Goal: Task Accomplishment & Management: Manage account settings

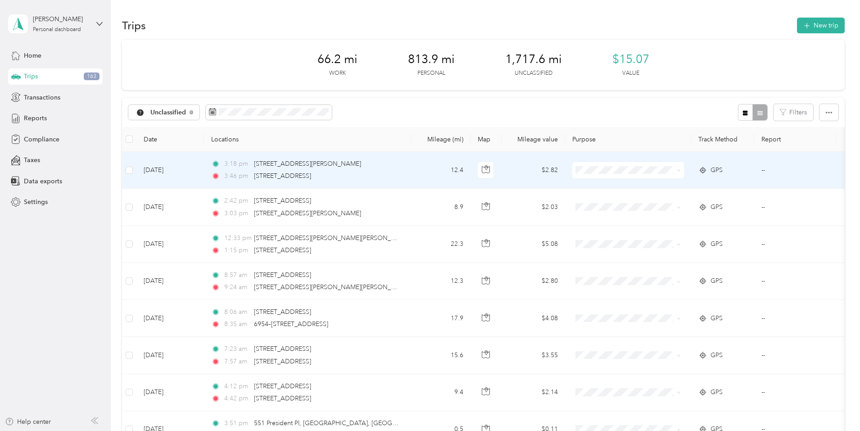
click at [400, 166] on div "3:18 pm [STREET_ADDRESS][PERSON_NAME]" at bounding box center [305, 164] width 189 height 10
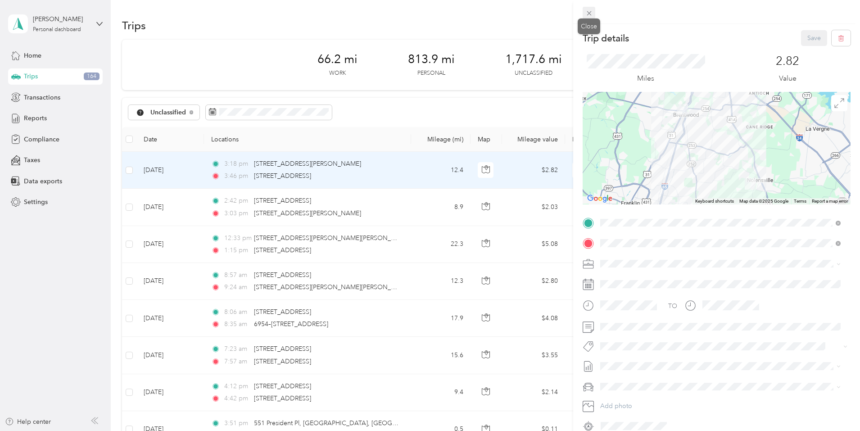
click at [595, 17] on span at bounding box center [589, 13] width 13 height 13
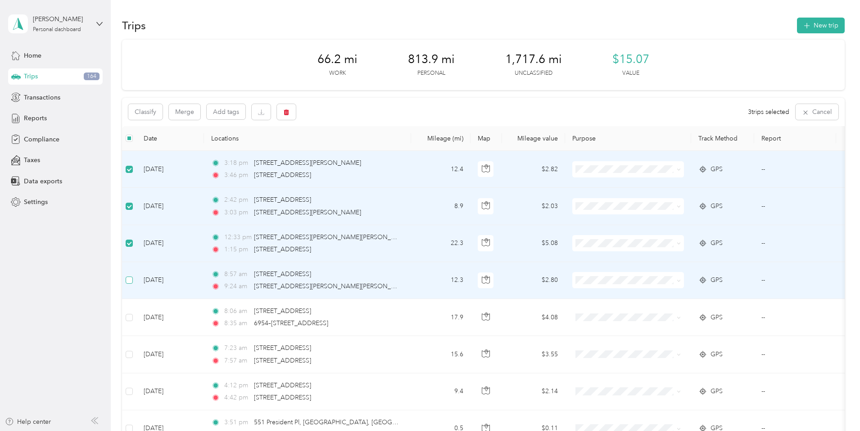
click at [133, 275] on label at bounding box center [129, 280] width 7 height 10
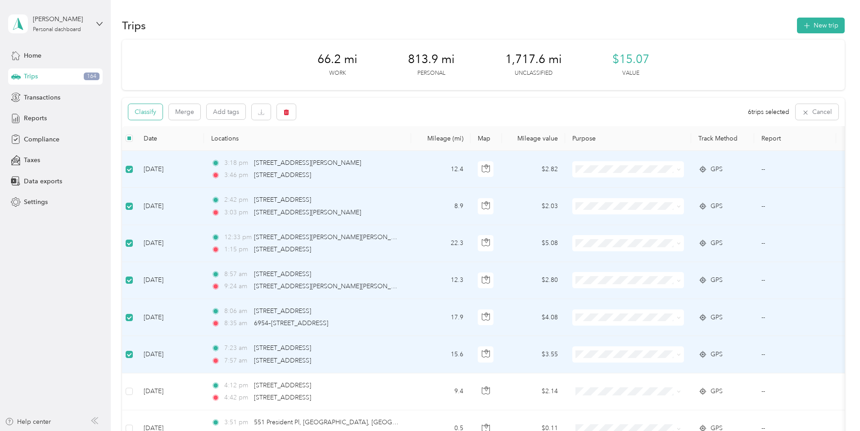
click at [163, 114] on button "Classify" at bounding box center [145, 112] width 34 height 16
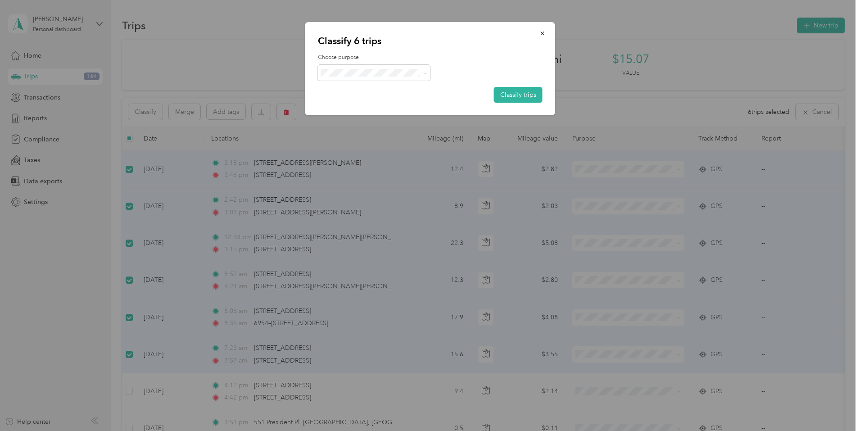
click at [377, 90] on span "Convergint Technologies" at bounding box center [382, 89] width 84 height 9
click at [507, 97] on button "Classify trips" at bounding box center [518, 95] width 49 height 16
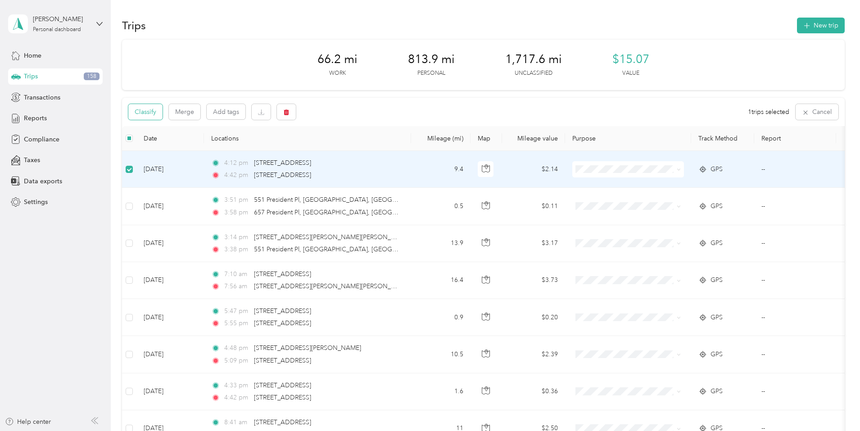
click at [163, 114] on button "Classify" at bounding box center [145, 112] width 34 height 16
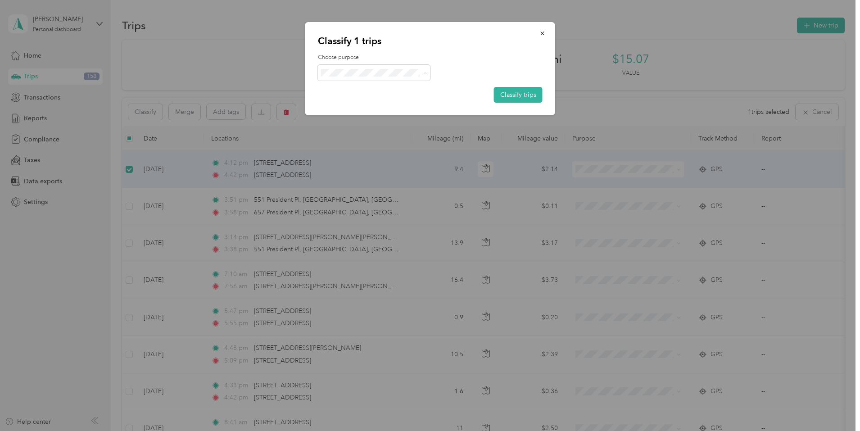
click at [392, 100] on li "Personal" at bounding box center [375, 105] width 114 height 16
click at [527, 96] on button "Classify trips" at bounding box center [518, 95] width 49 height 16
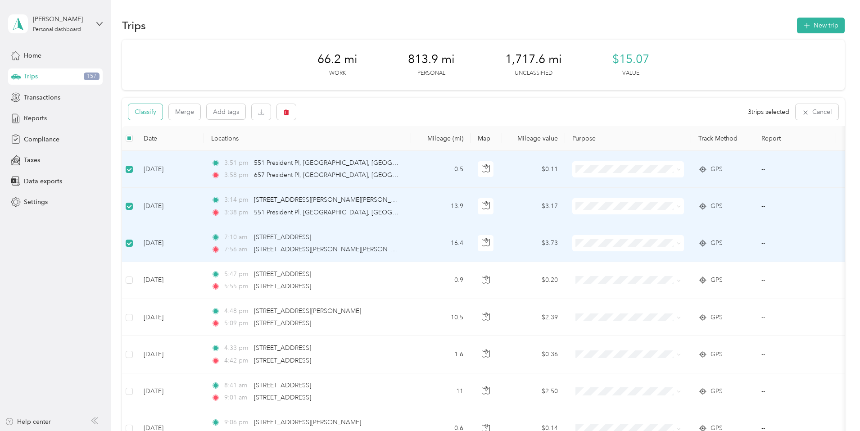
click at [163, 109] on button "Classify" at bounding box center [145, 112] width 34 height 16
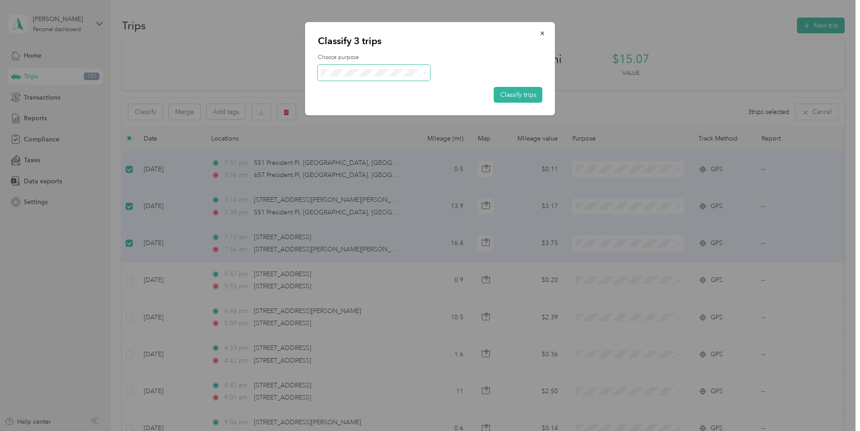
click at [427, 76] on span at bounding box center [374, 73] width 113 height 16
click at [386, 87] on span "Convergint Technologies" at bounding box center [382, 89] width 84 height 9
click at [514, 93] on button "Classify trips" at bounding box center [518, 95] width 49 height 16
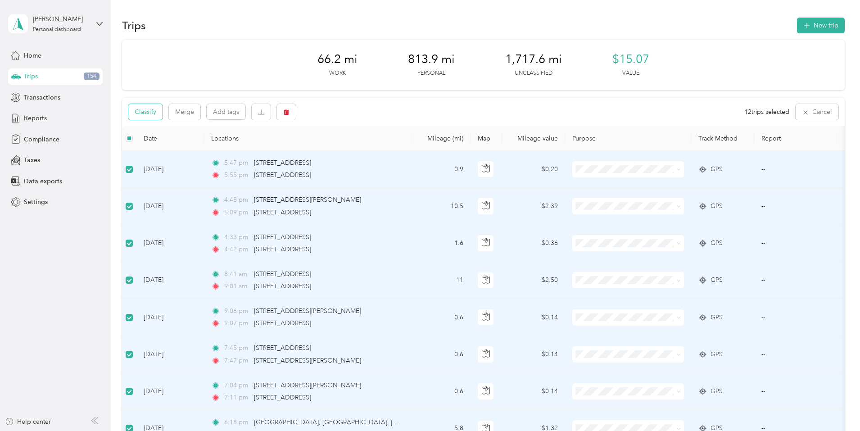
click at [163, 107] on button "Classify" at bounding box center [145, 112] width 34 height 16
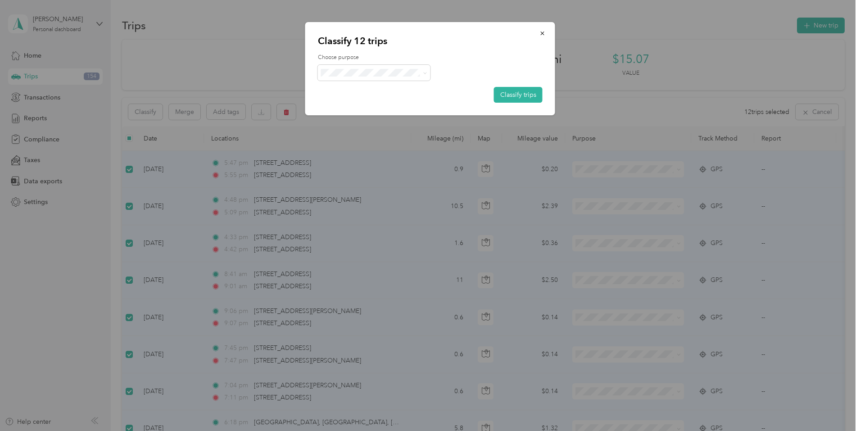
click at [388, 99] on li "Personal" at bounding box center [375, 105] width 114 height 16
click at [505, 89] on button "Classify trips" at bounding box center [518, 95] width 49 height 16
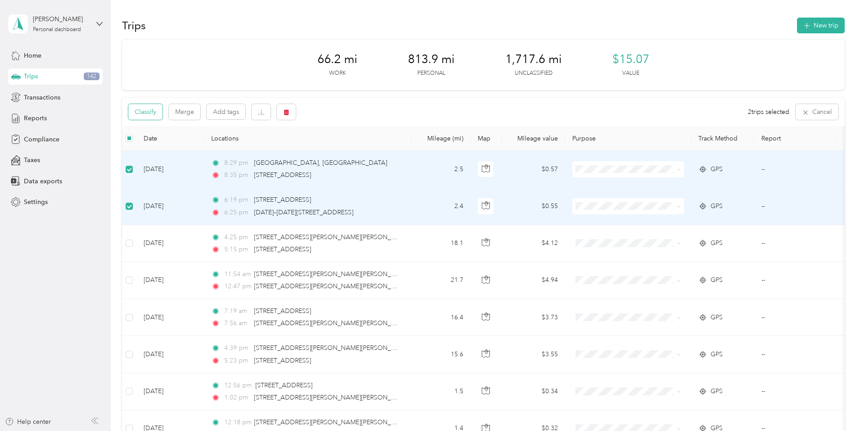
click at [163, 113] on button "Classify" at bounding box center [145, 112] width 34 height 16
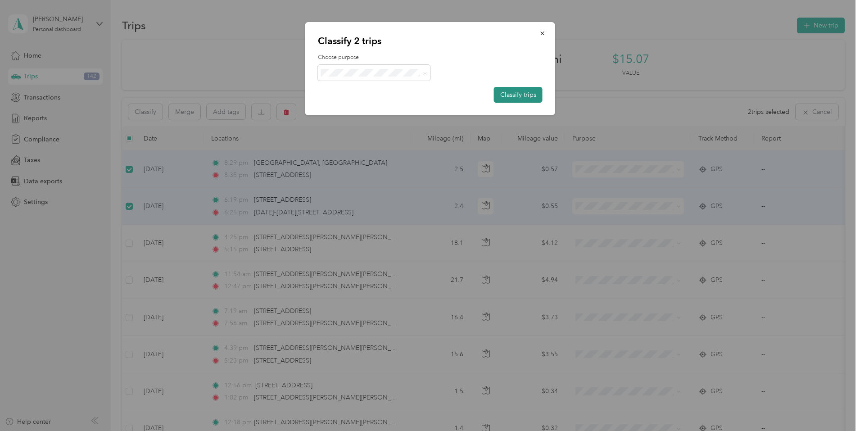
click at [505, 92] on button "Classify trips" at bounding box center [518, 95] width 49 height 16
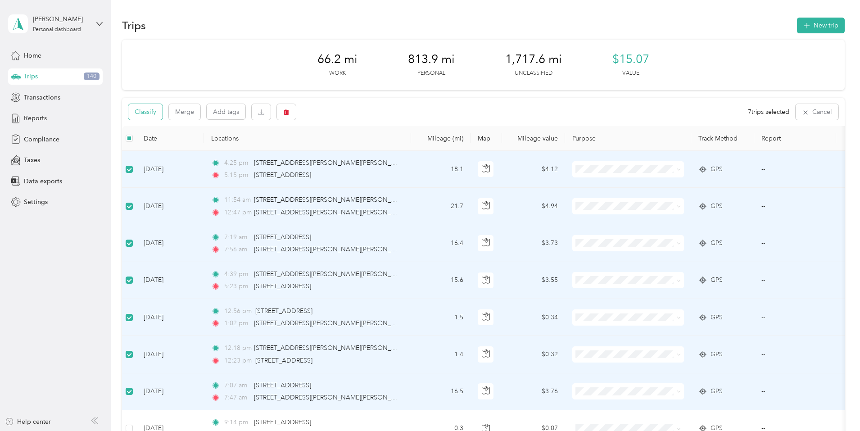
click at [163, 117] on button "Classify" at bounding box center [145, 112] width 34 height 16
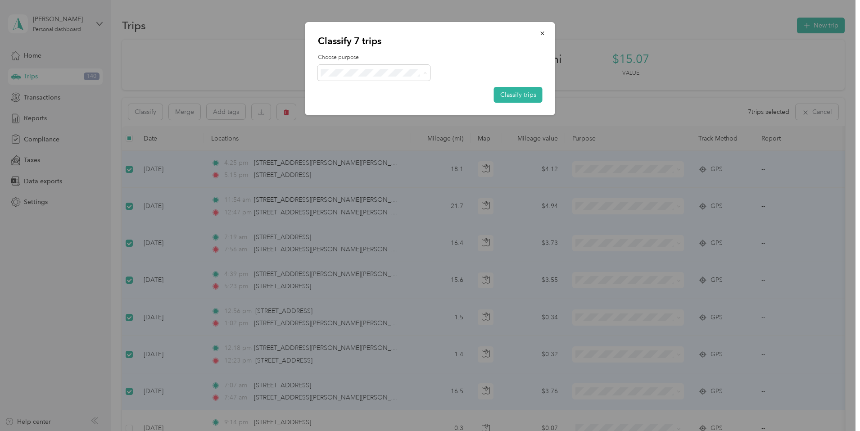
click at [364, 86] on span "Convergint Technologies" at bounding box center [382, 89] width 84 height 9
click at [514, 93] on button "Classify trips" at bounding box center [518, 95] width 49 height 16
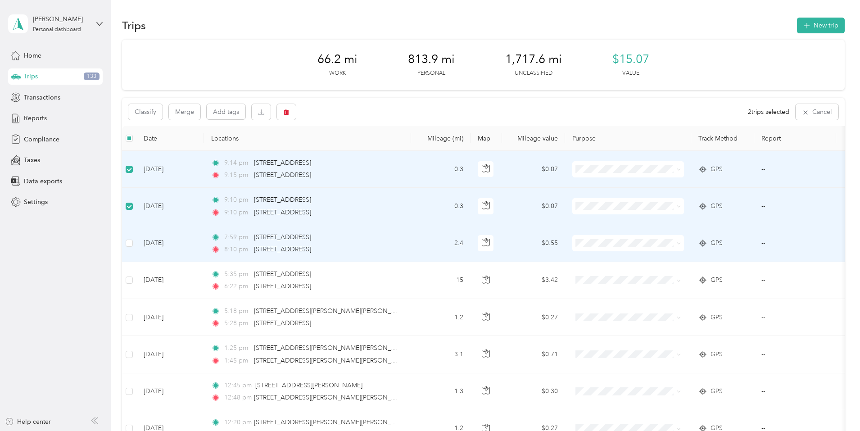
click at [136, 236] on td at bounding box center [129, 243] width 14 height 37
click at [163, 106] on button "Classify" at bounding box center [145, 112] width 34 height 16
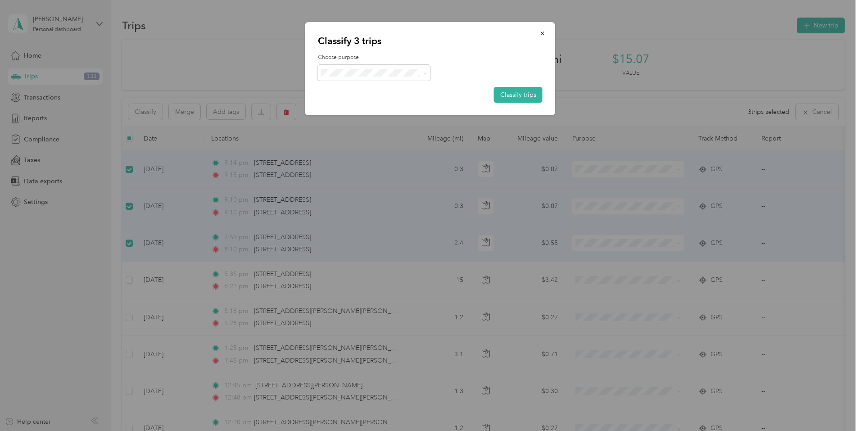
click at [390, 98] on li "Personal" at bounding box center [375, 105] width 114 height 16
click at [501, 96] on button "Classify trips" at bounding box center [518, 95] width 49 height 16
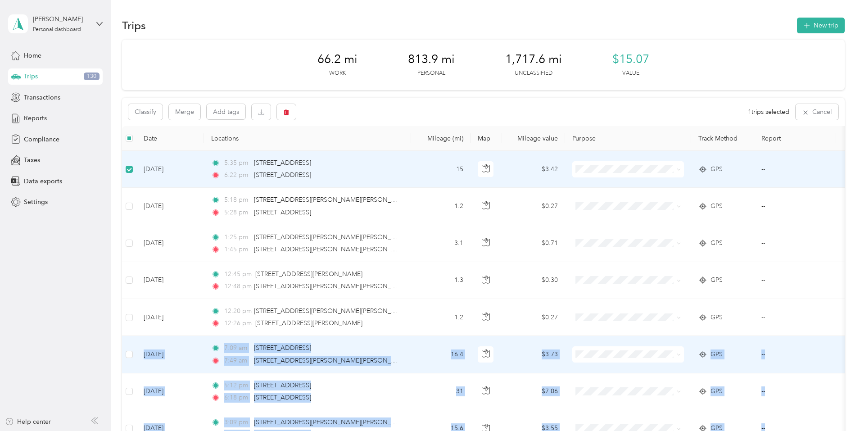
click at [136, 350] on td at bounding box center [129, 354] width 14 height 37
click at [136, 353] on td at bounding box center [129, 354] width 14 height 37
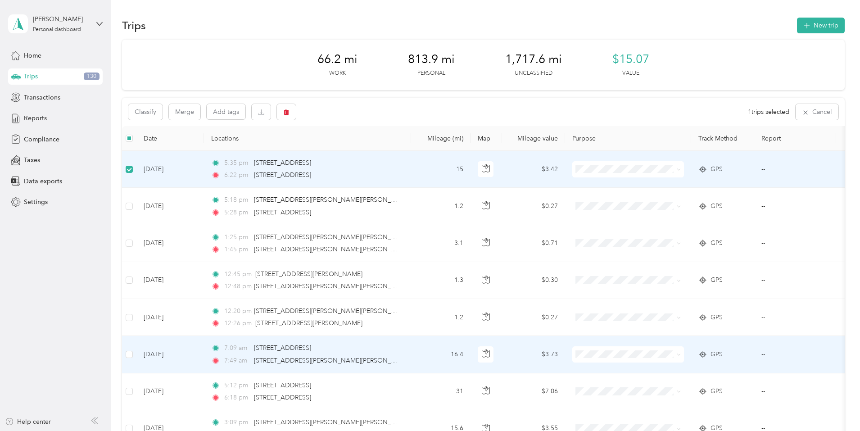
click at [136, 348] on td at bounding box center [129, 354] width 14 height 37
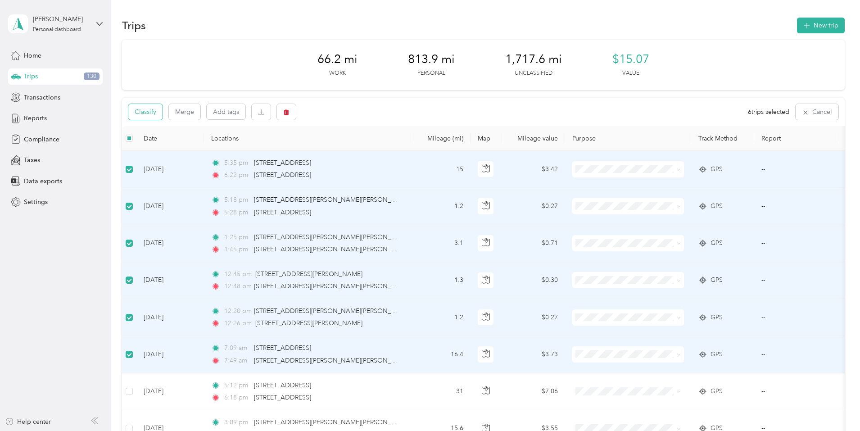
click at [163, 108] on button "Classify" at bounding box center [145, 112] width 34 height 16
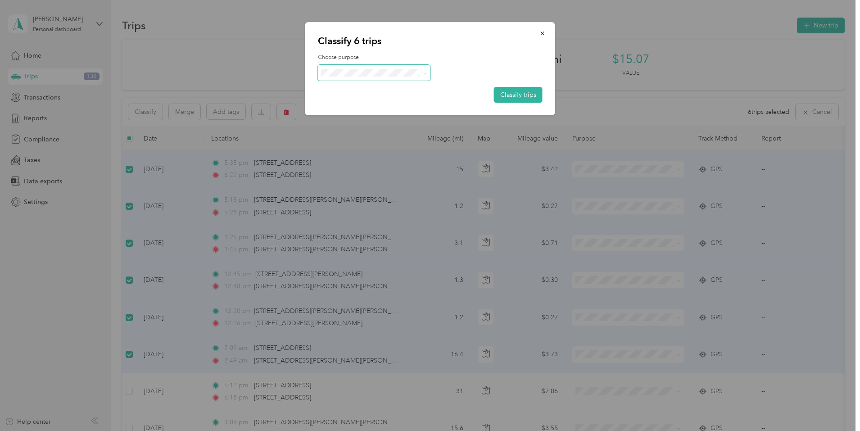
click at [425, 66] on span at bounding box center [374, 73] width 113 height 16
click at [396, 92] on li "Convergint Technologies" at bounding box center [374, 87] width 113 height 16
click at [518, 91] on button "Classify trips" at bounding box center [518, 95] width 49 height 16
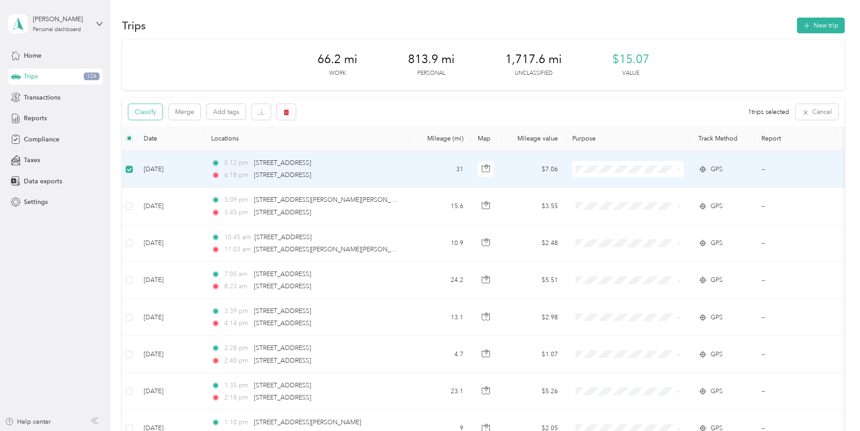
click at [163, 119] on button "Classify" at bounding box center [145, 112] width 34 height 16
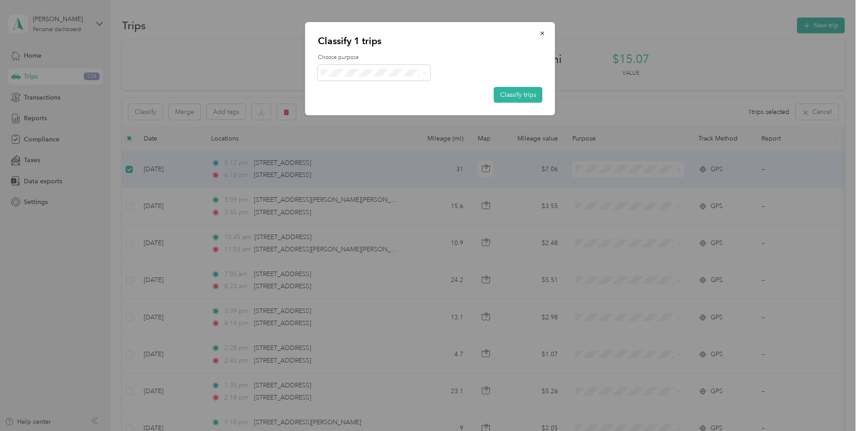
click at [381, 102] on span "Personal" at bounding box center [382, 104] width 85 height 9
click at [521, 98] on button "Classify trips" at bounding box center [518, 95] width 49 height 16
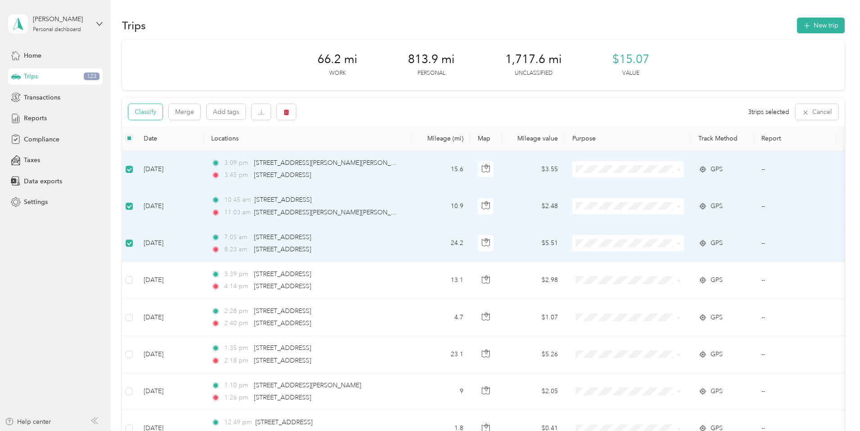
click at [163, 111] on button "Classify" at bounding box center [145, 112] width 34 height 16
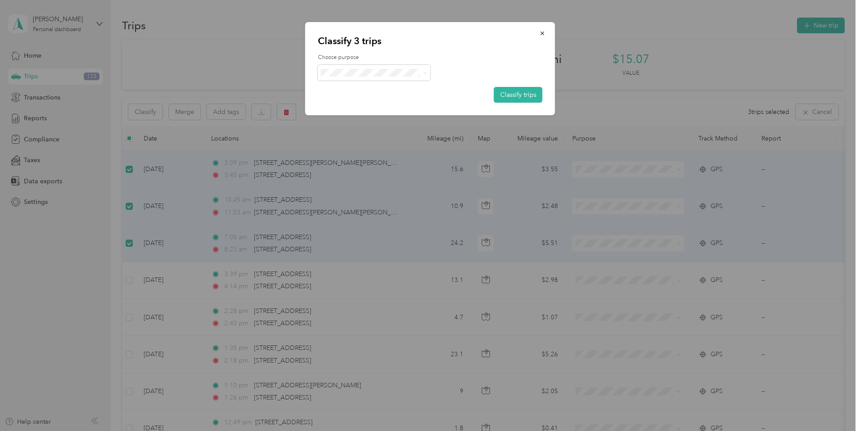
click at [414, 86] on span "Convergint Technologies" at bounding box center [382, 89] width 84 height 9
click at [514, 93] on button "Classify trips" at bounding box center [518, 95] width 49 height 16
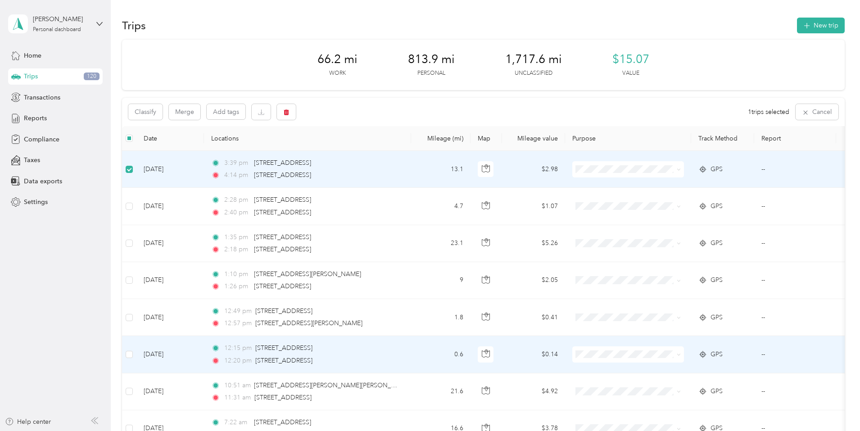
scroll to position [45, 0]
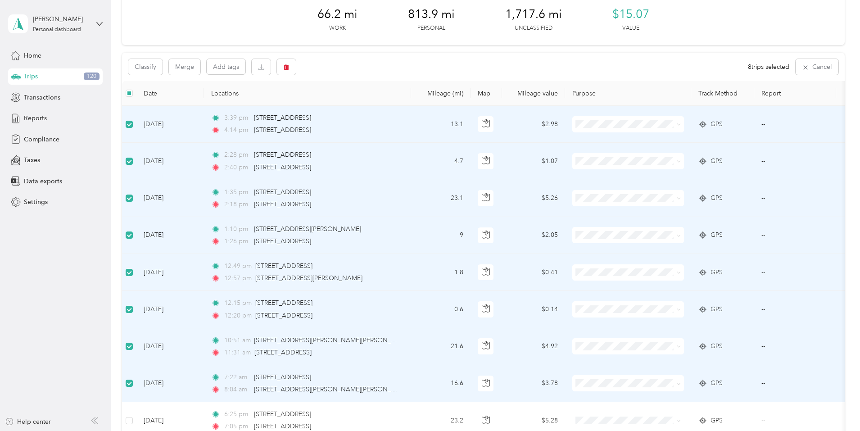
click at [209, 76] on div "Classify Merge Add tags 8 trips selected Cancel" at bounding box center [483, 67] width 723 height 28
click at [163, 72] on button "Classify" at bounding box center [145, 67] width 34 height 16
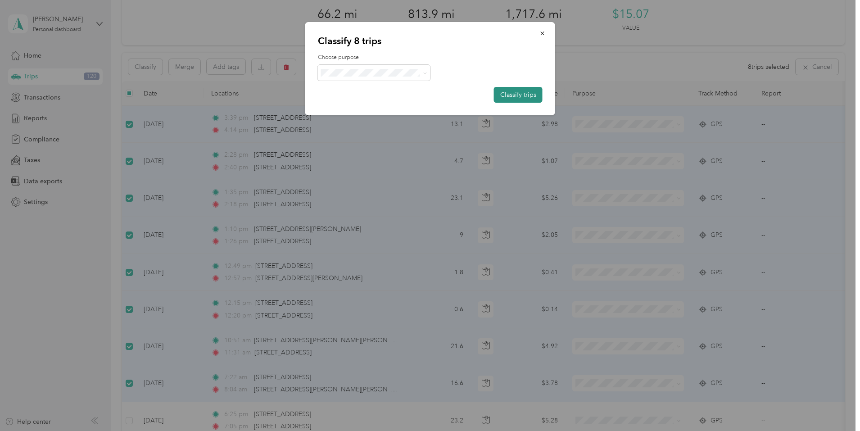
click at [510, 94] on button "Classify trips" at bounding box center [518, 95] width 49 height 16
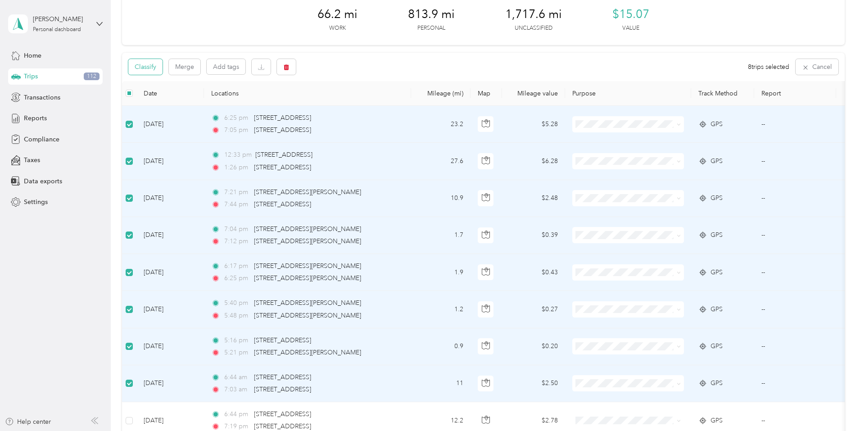
click at [163, 65] on button "Classify" at bounding box center [145, 67] width 34 height 16
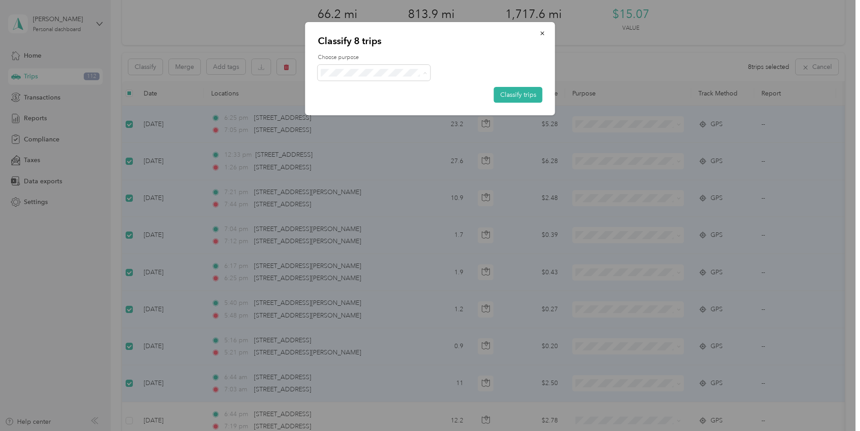
click at [370, 105] on span "Personal" at bounding box center [382, 104] width 85 height 9
click at [511, 95] on button "Classify trips" at bounding box center [518, 95] width 49 height 16
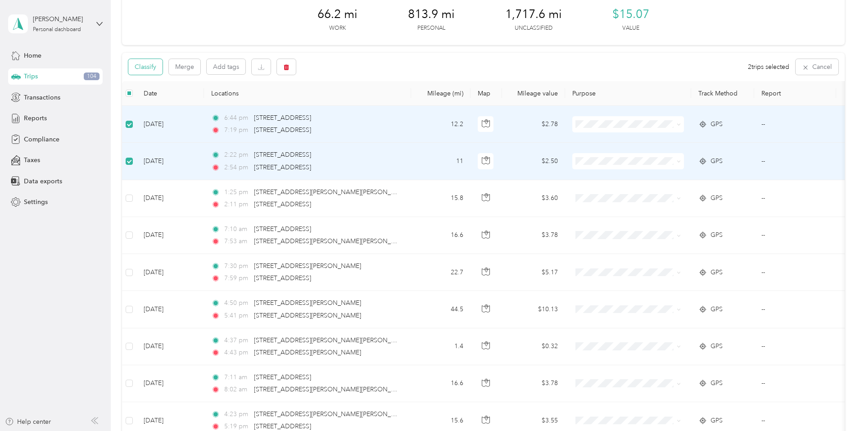
click at [163, 70] on button "Classify" at bounding box center [145, 67] width 34 height 16
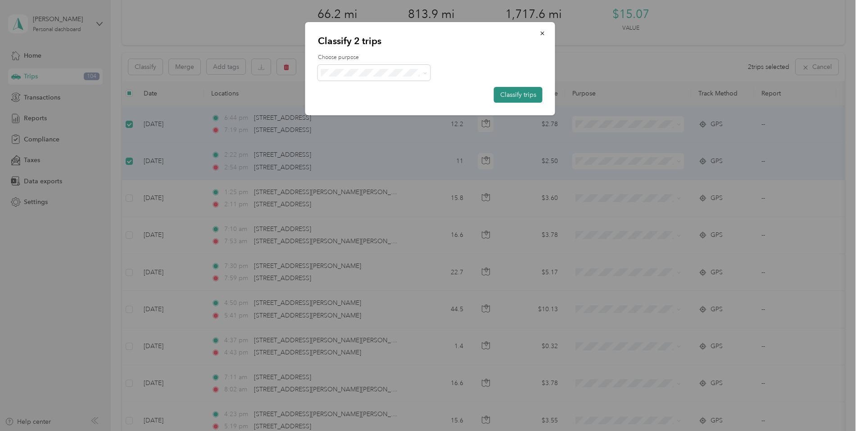
click at [511, 97] on button "Classify trips" at bounding box center [518, 95] width 49 height 16
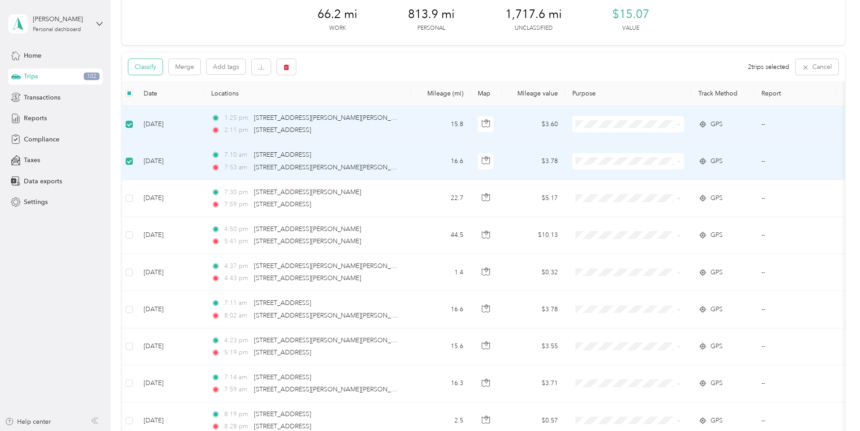
click at [163, 68] on button "Classify" at bounding box center [145, 67] width 34 height 16
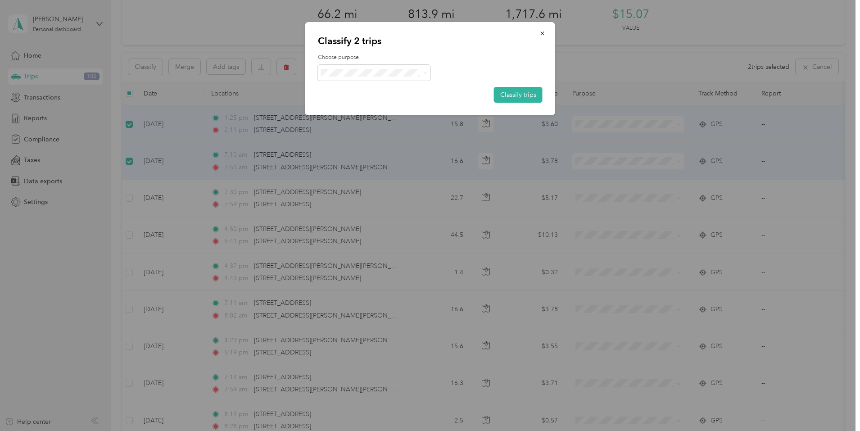
click at [398, 93] on li "Convergint Technologies" at bounding box center [374, 90] width 113 height 16
click at [530, 94] on button "Classify trips" at bounding box center [518, 95] width 49 height 16
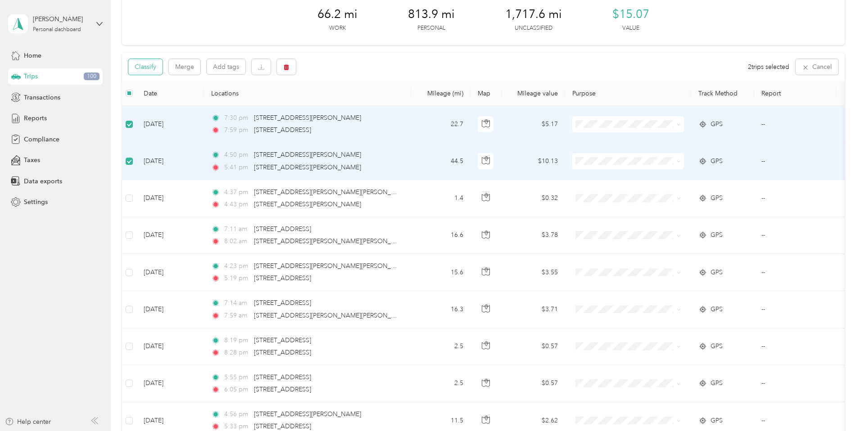
click at [163, 65] on button "Classify" at bounding box center [145, 67] width 34 height 16
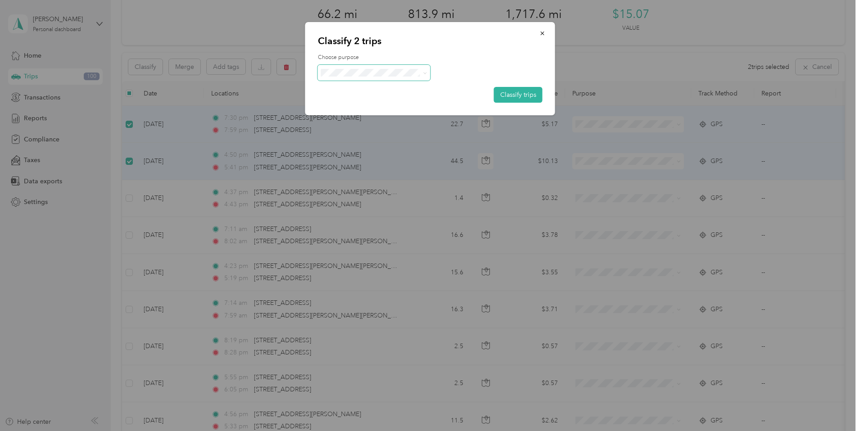
click at [420, 75] on span at bounding box center [423, 72] width 7 height 9
click at [373, 101] on span "Personal" at bounding box center [382, 104] width 85 height 9
click at [501, 95] on button "Classify trips" at bounding box center [518, 95] width 49 height 16
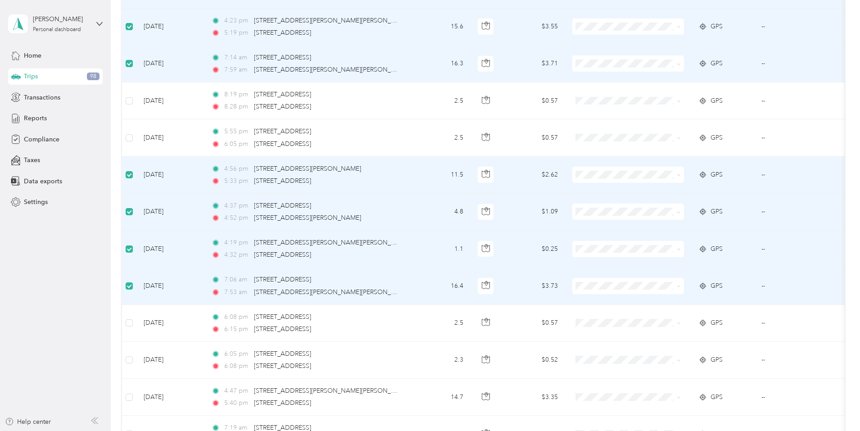
scroll to position [225, 0]
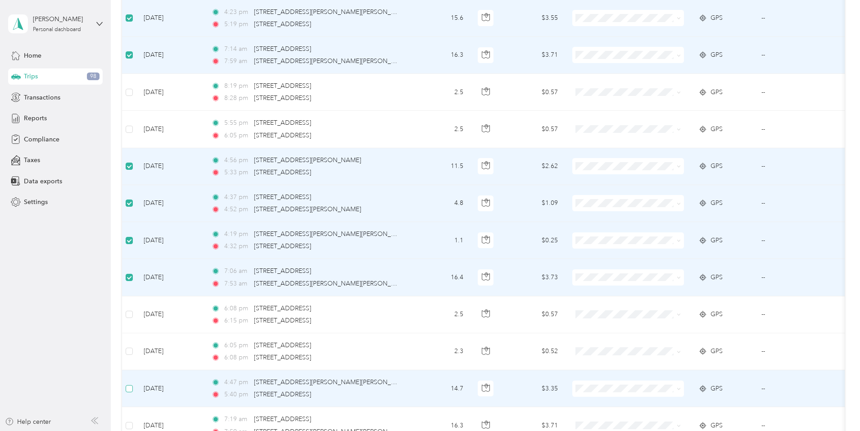
click at [133, 384] on label at bounding box center [129, 389] width 7 height 10
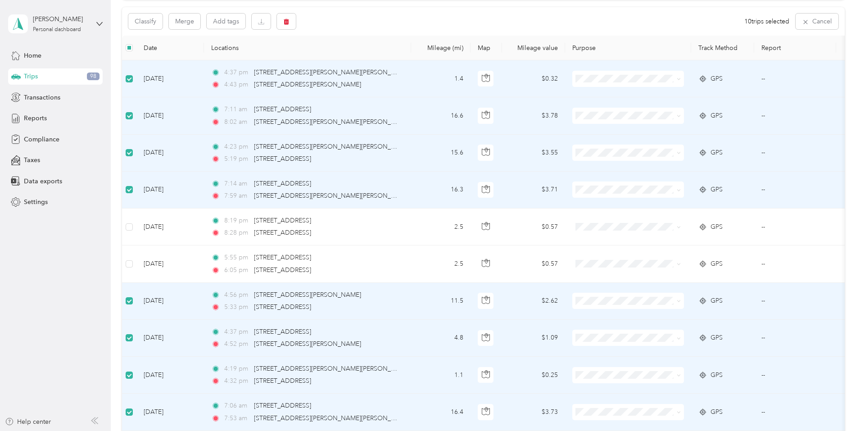
scroll to position [90, 0]
click at [163, 22] on button "Classify" at bounding box center [145, 22] width 34 height 16
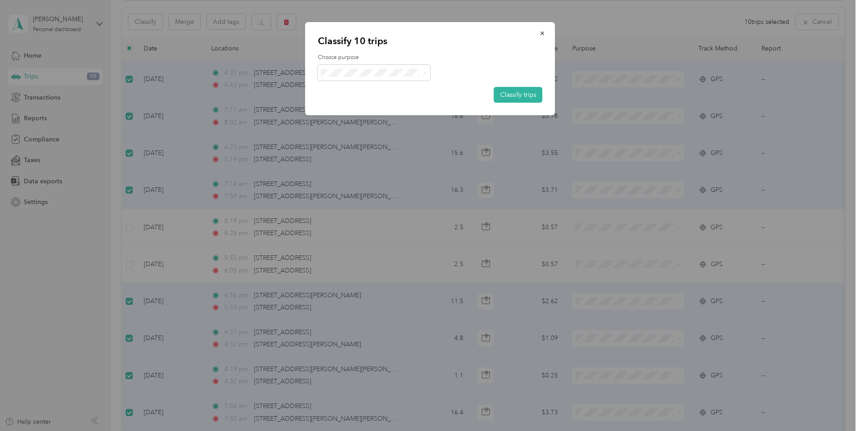
click at [372, 88] on span "Convergint Technologies" at bounding box center [382, 89] width 84 height 9
click at [520, 91] on button "Classify trips" at bounding box center [518, 95] width 49 height 16
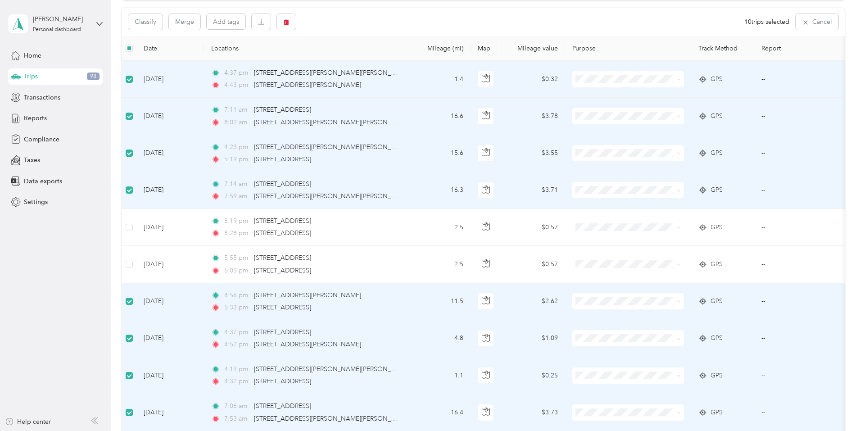
scroll to position [91, 0]
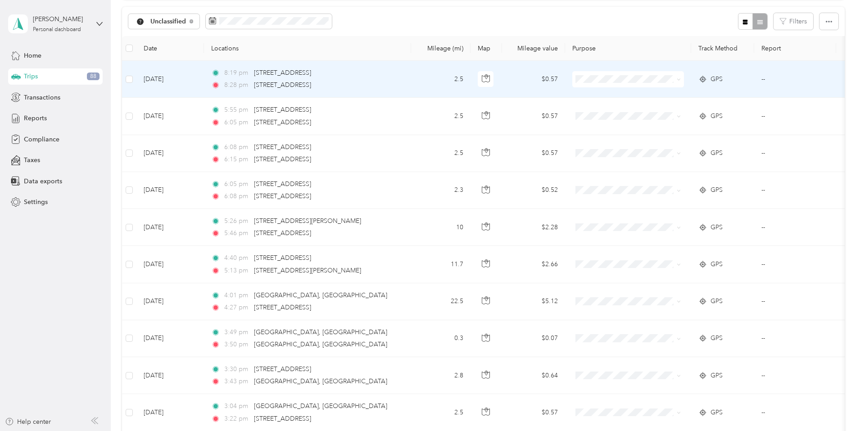
click at [136, 83] on td at bounding box center [129, 79] width 14 height 37
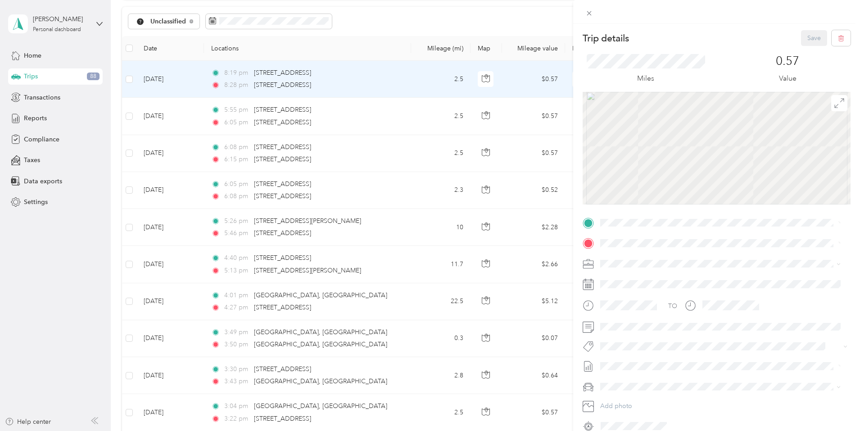
click at [190, 80] on div "Trip details Save This trip cannot be edited because it is either under review,…" at bounding box center [430, 215] width 860 height 431
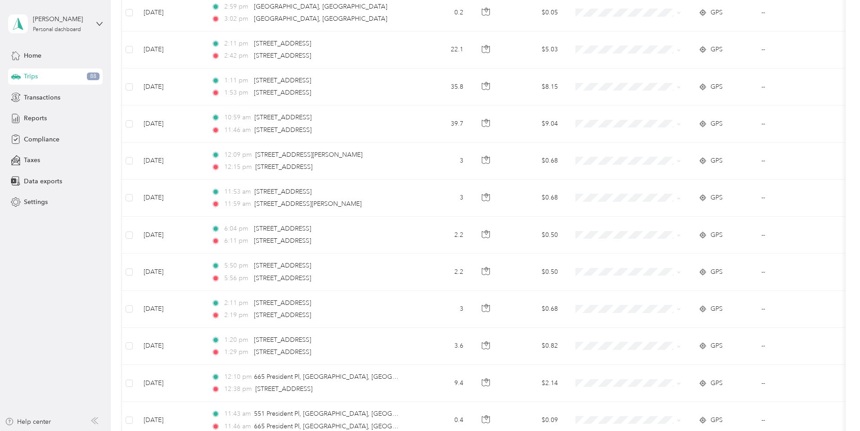
scroll to position [496, 0]
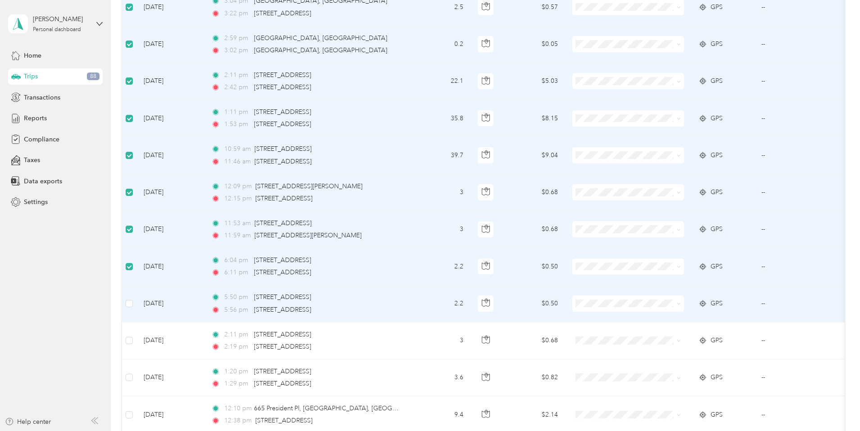
click at [136, 303] on td at bounding box center [129, 303] width 14 height 37
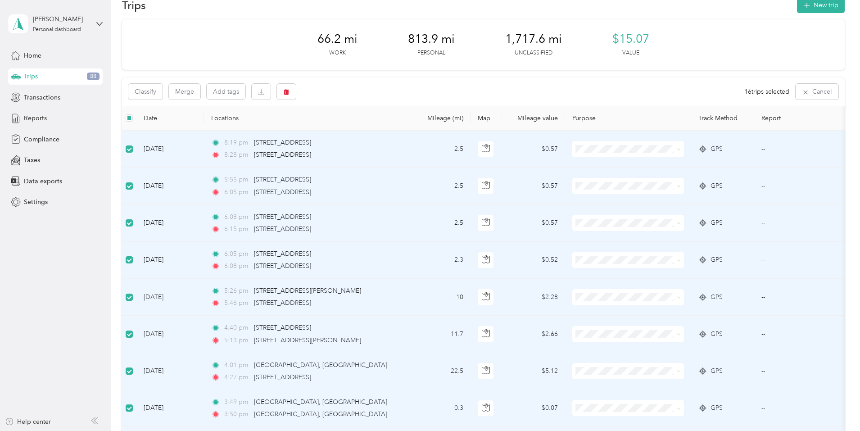
scroll to position [0, 0]
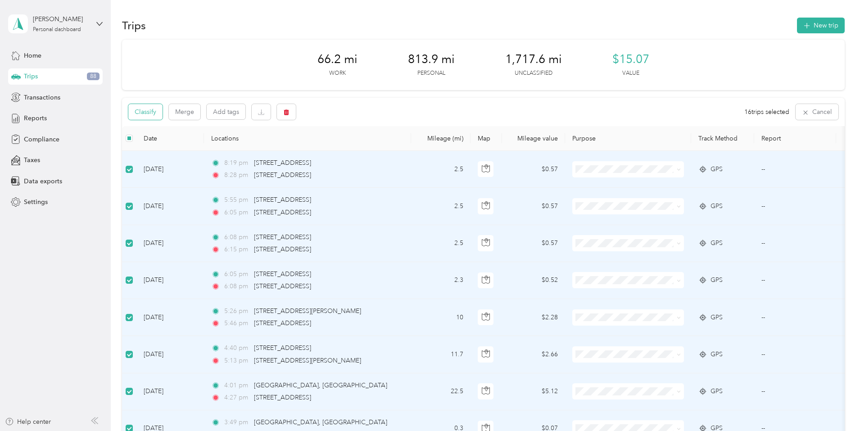
click at [163, 114] on button "Classify" at bounding box center [145, 112] width 34 height 16
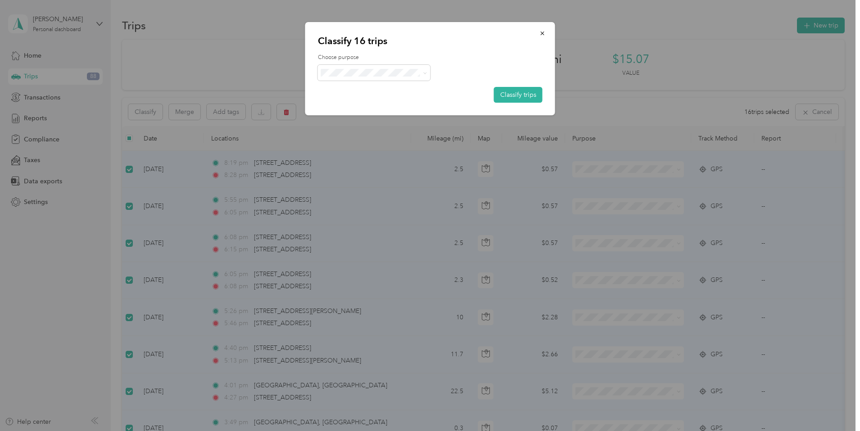
click at [359, 81] on div "Choose purpose Classify trips" at bounding box center [430, 78] width 225 height 49
click at [357, 99] on li "Personal" at bounding box center [375, 105] width 114 height 16
click at [527, 94] on button "Classify trips" at bounding box center [518, 95] width 49 height 16
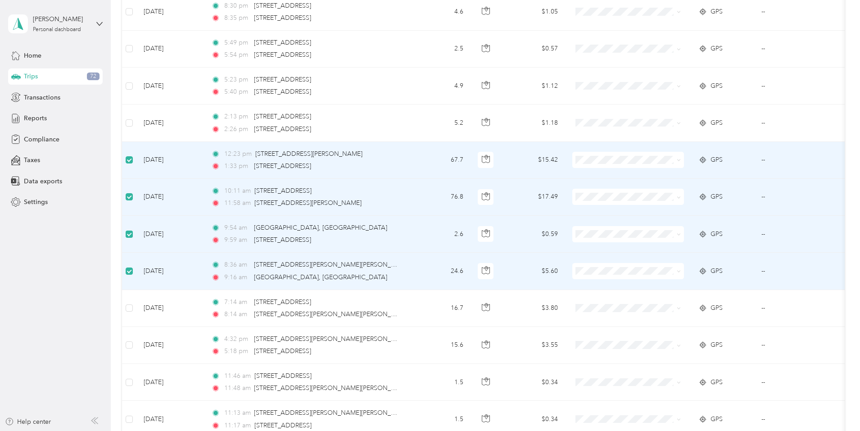
scroll to position [540, 0]
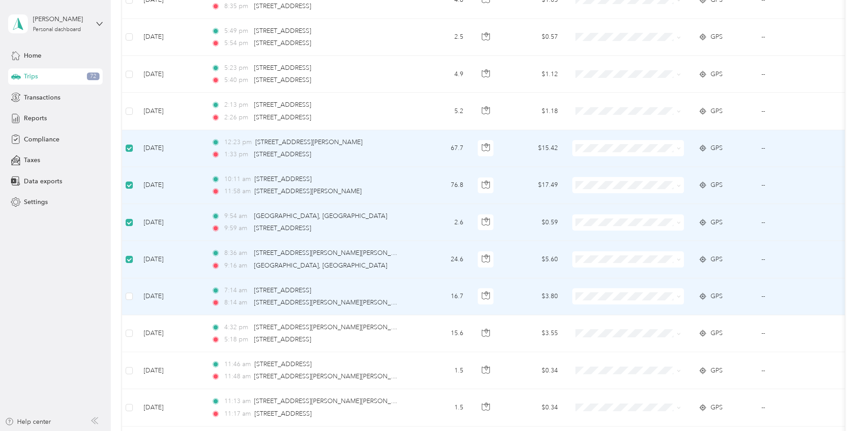
click at [136, 299] on td at bounding box center [129, 296] width 14 height 37
click at [133, 301] on label at bounding box center [129, 296] width 7 height 10
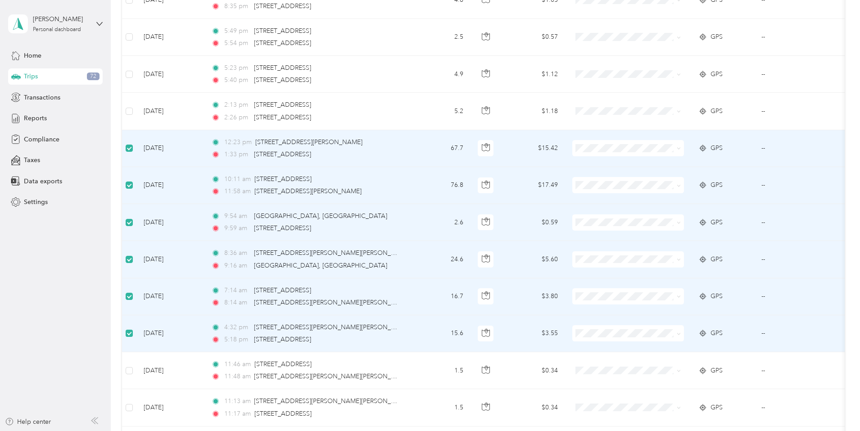
scroll to position [585, 0]
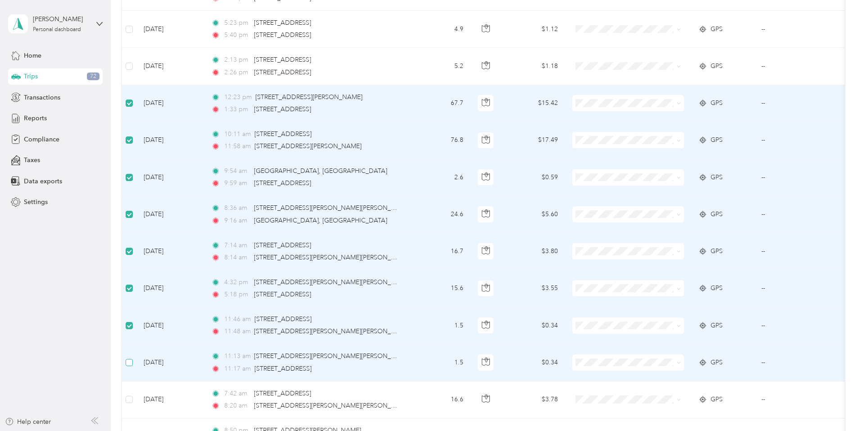
click at [133, 358] on label at bounding box center [129, 363] width 7 height 10
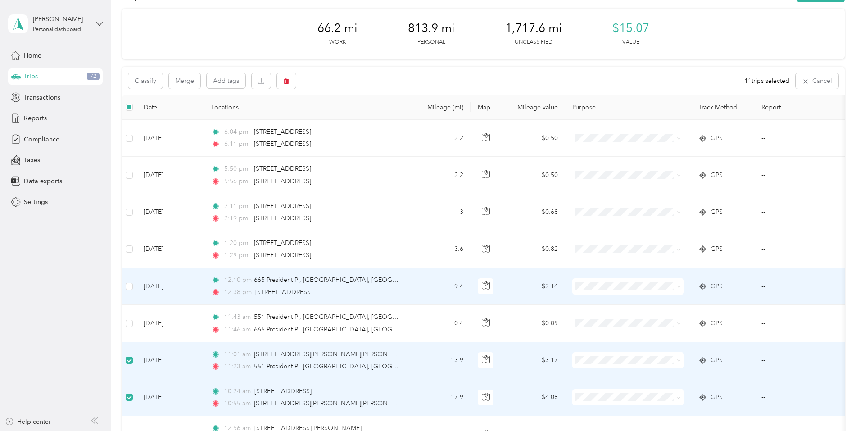
scroll to position [0, 0]
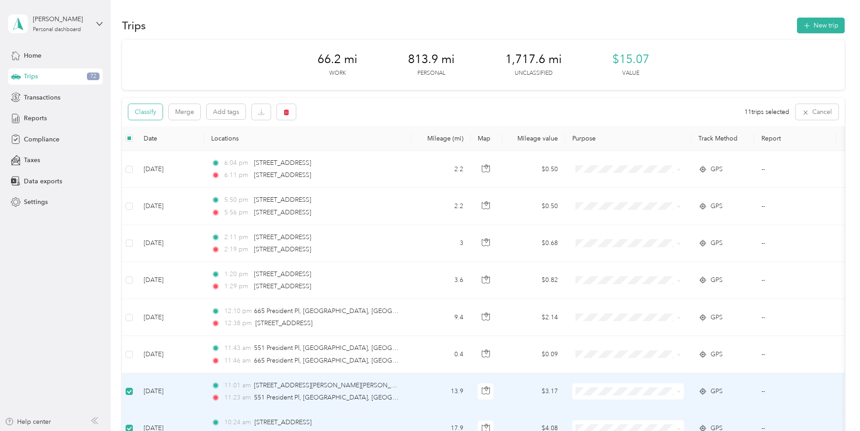
click at [163, 112] on button "Classify" at bounding box center [145, 112] width 34 height 16
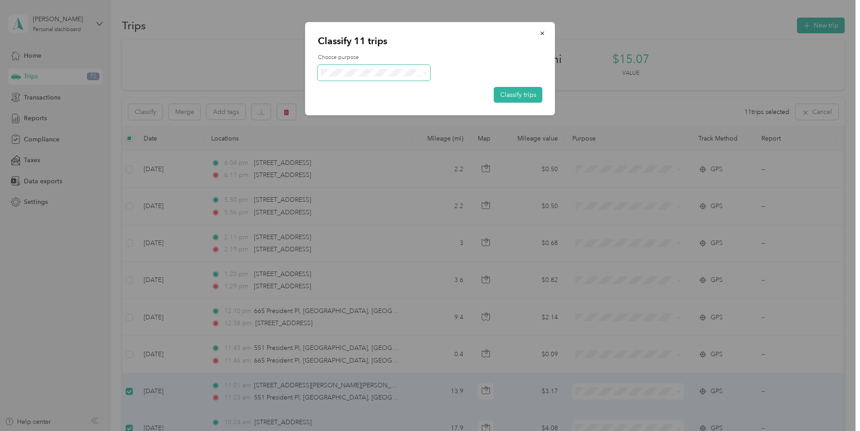
click at [368, 77] on span at bounding box center [374, 73] width 113 height 16
click at [420, 72] on span at bounding box center [423, 72] width 7 height 9
click at [425, 73] on icon at bounding box center [425, 73] width 4 height 4
click at [395, 90] on span "Convergint Technologies" at bounding box center [382, 89] width 84 height 9
click at [515, 95] on button "Classify trips" at bounding box center [518, 95] width 49 height 16
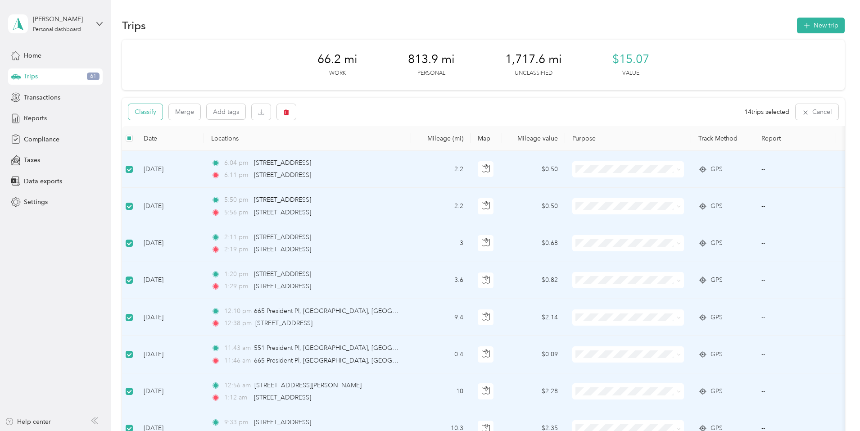
click at [163, 109] on button "Classify" at bounding box center [145, 112] width 34 height 16
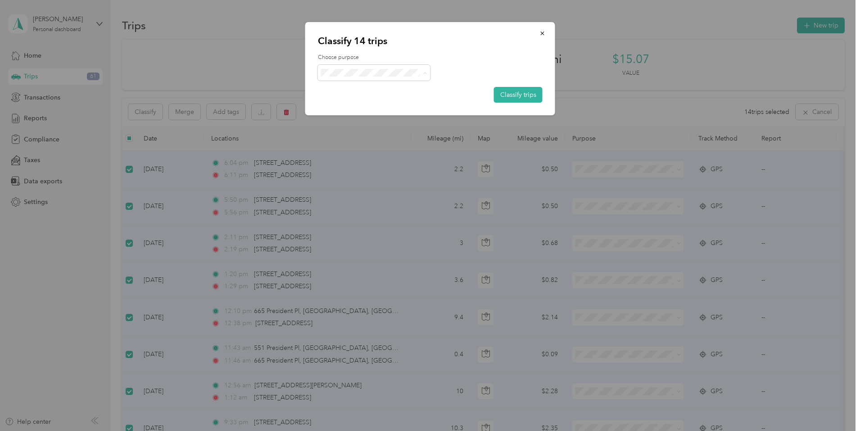
click at [390, 98] on li "Personal" at bounding box center [375, 105] width 114 height 16
click at [509, 94] on button "Classify trips" at bounding box center [518, 95] width 49 height 16
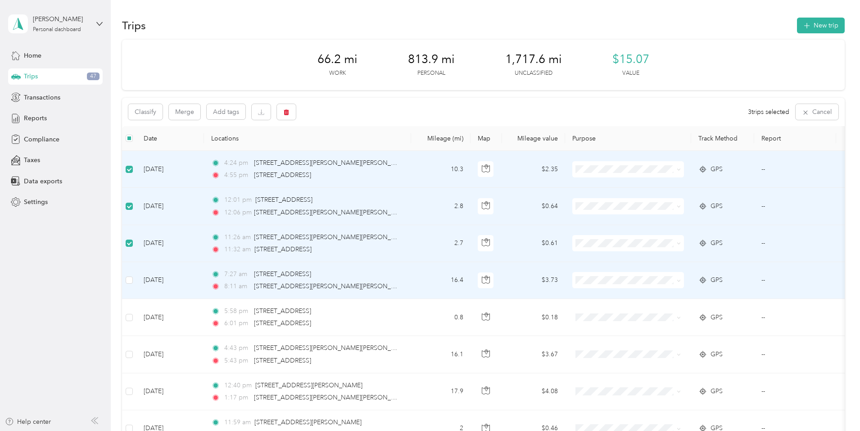
click at [136, 276] on td at bounding box center [129, 280] width 14 height 37
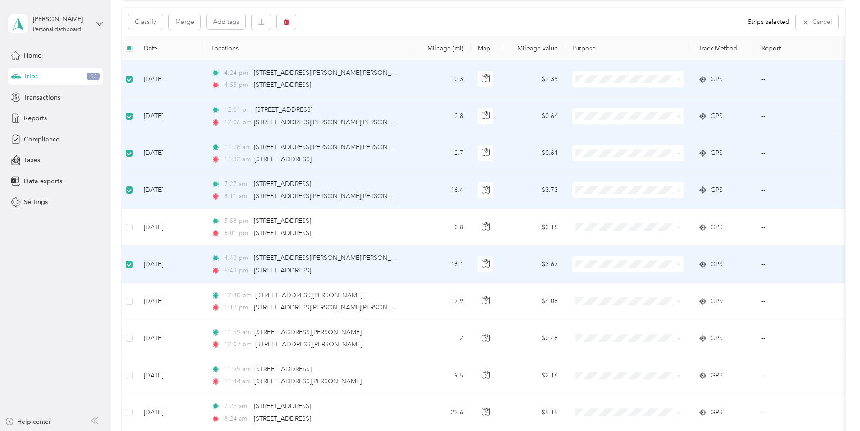
scroll to position [135, 0]
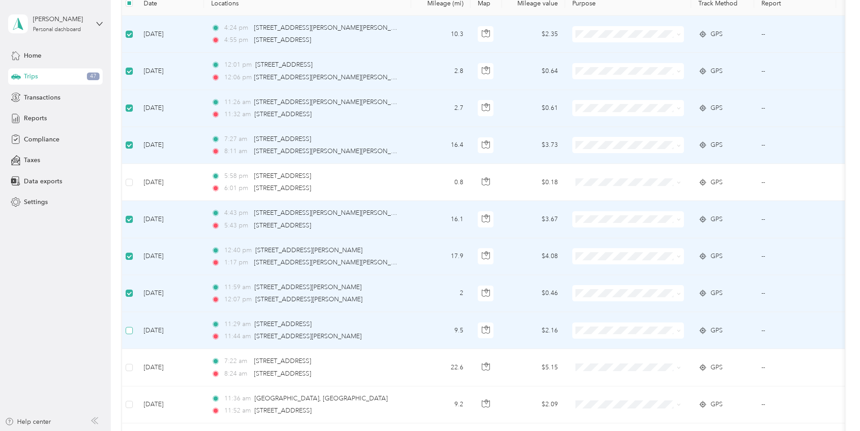
click at [133, 326] on label at bounding box center [129, 331] width 7 height 10
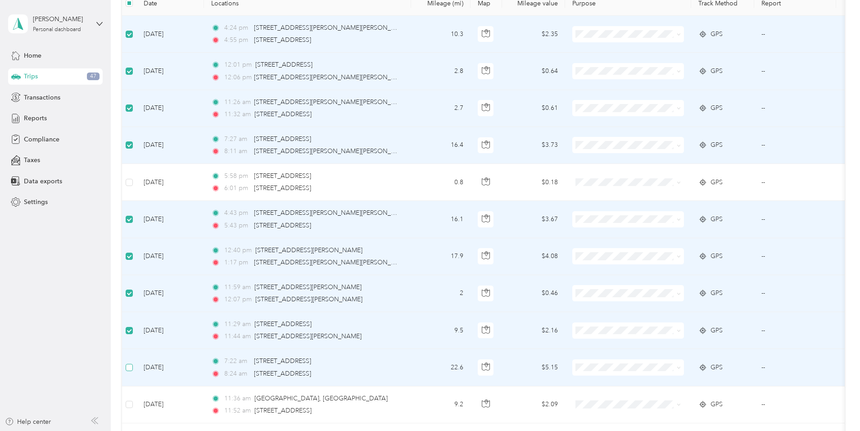
click at [133, 363] on label at bounding box center [129, 368] width 7 height 10
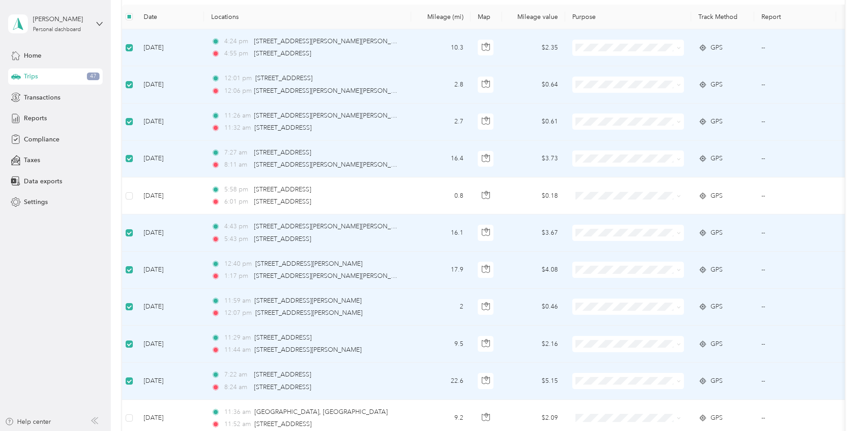
scroll to position [0, 0]
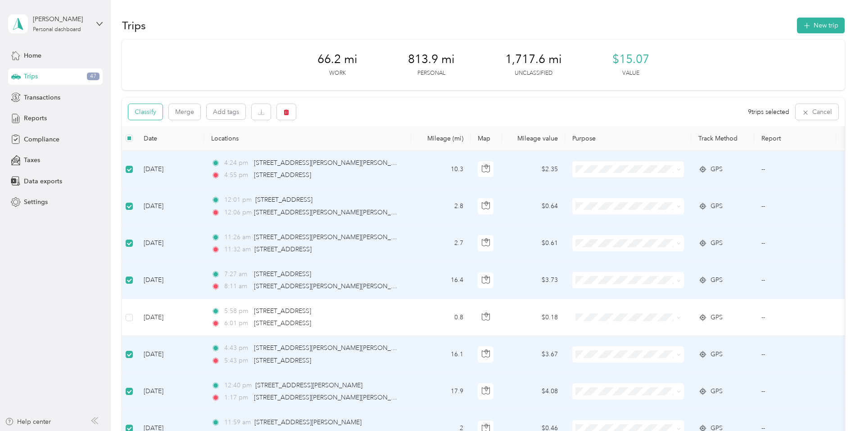
click at [163, 109] on button "Classify" at bounding box center [145, 112] width 34 height 16
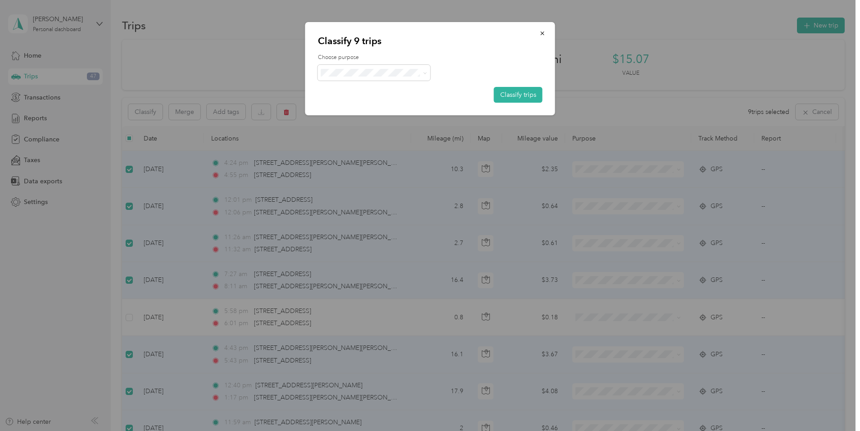
click at [371, 90] on span "Convergint Technologies" at bounding box center [382, 89] width 84 height 9
click at [511, 92] on button "Classify trips" at bounding box center [518, 95] width 49 height 16
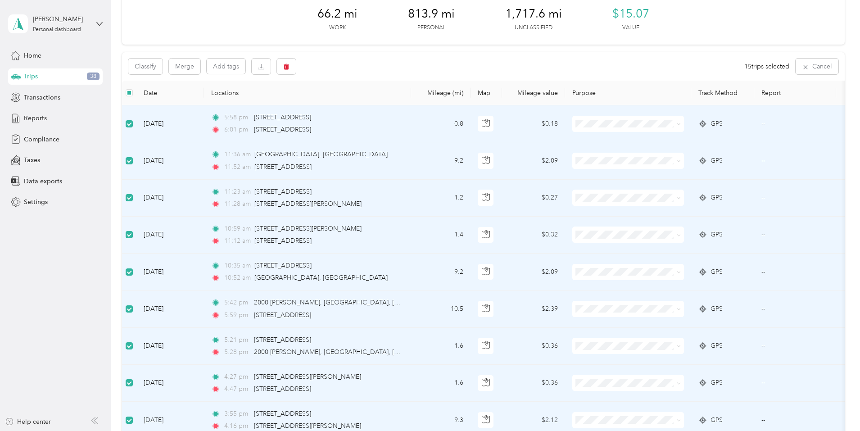
scroll to position [45, 0]
click at [163, 68] on button "Classify" at bounding box center [145, 67] width 34 height 16
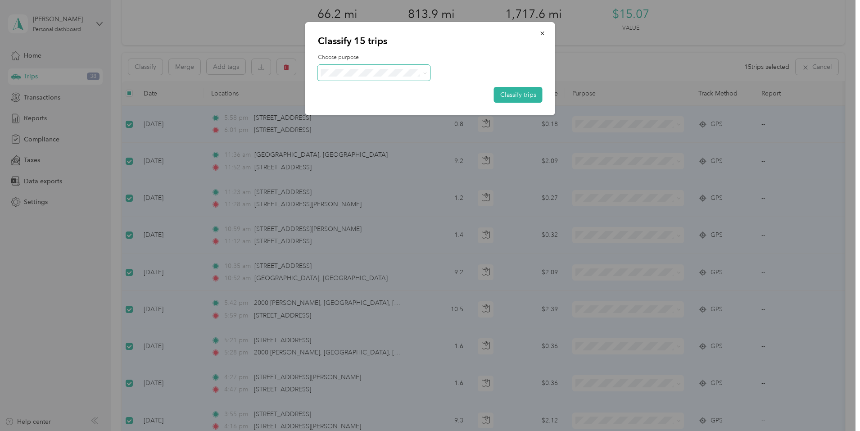
click at [397, 77] on span at bounding box center [374, 73] width 113 height 16
click at [422, 70] on span at bounding box center [423, 72] width 7 height 9
click at [425, 74] on icon at bounding box center [425, 73] width 4 height 4
click at [368, 101] on span "Personal" at bounding box center [382, 104] width 85 height 9
click at [506, 95] on button "Classify trips" at bounding box center [518, 95] width 49 height 16
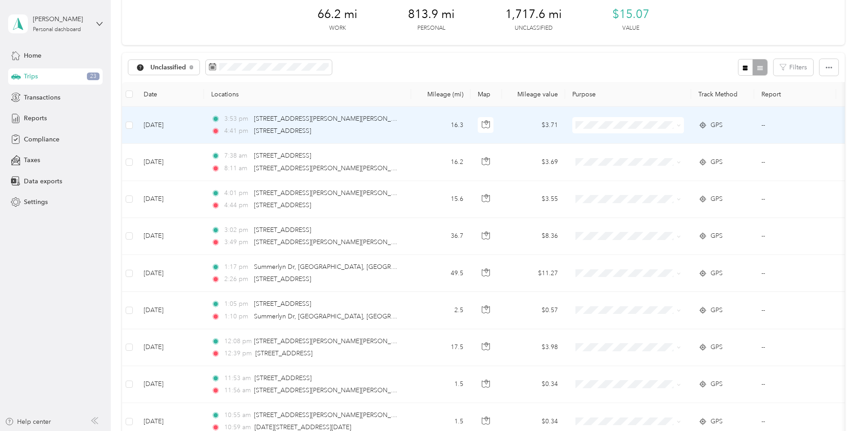
click at [136, 123] on td at bounding box center [129, 125] width 14 height 37
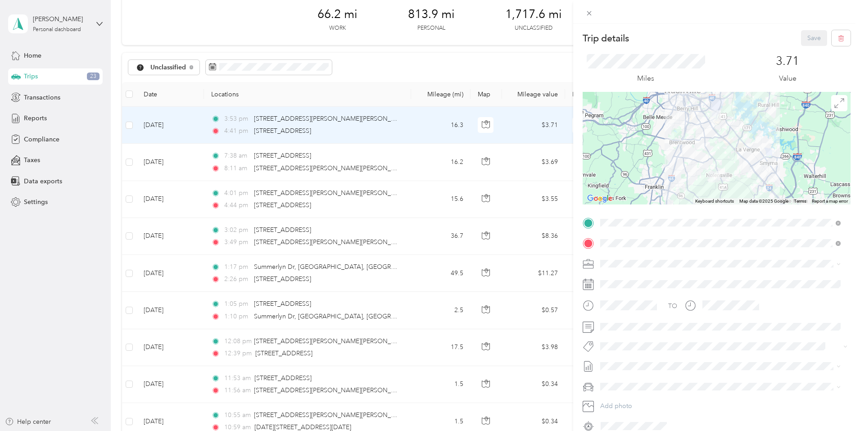
click at [191, 126] on div "Trip details Save This trip cannot be edited because it is either under review,…" at bounding box center [430, 215] width 860 height 431
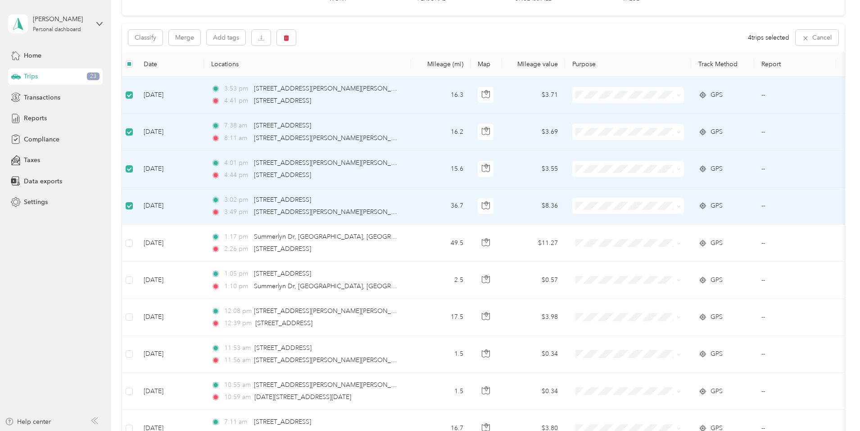
scroll to position [90, 0]
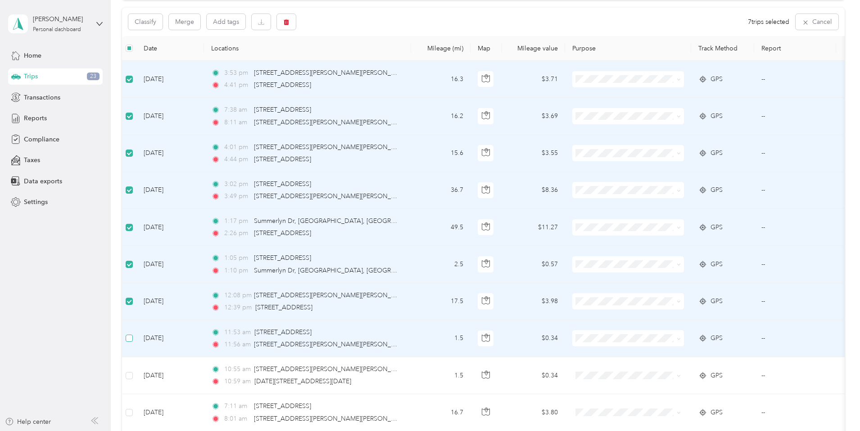
click at [133, 334] on label at bounding box center [129, 338] width 7 height 10
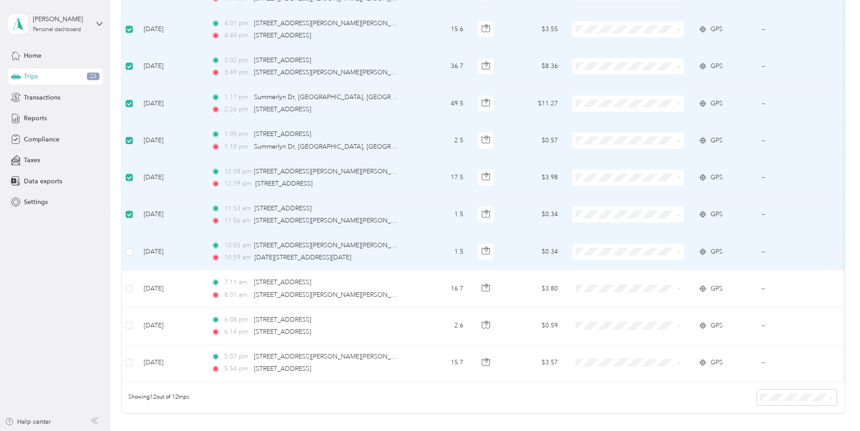
scroll to position [225, 0]
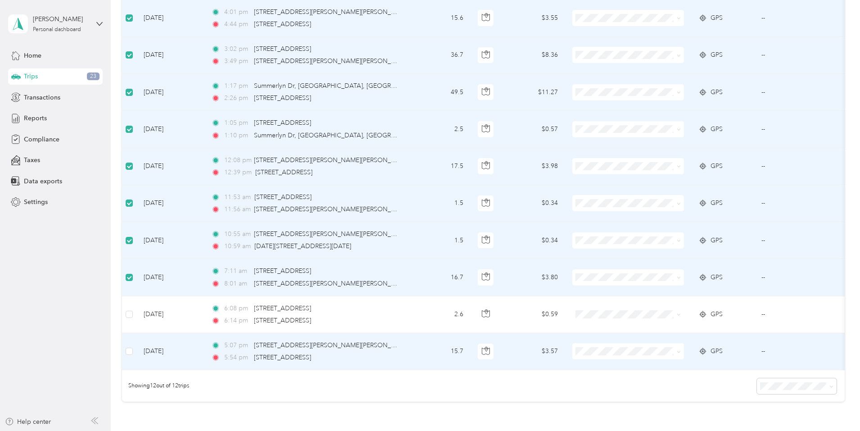
click at [136, 352] on td at bounding box center [129, 351] width 14 height 37
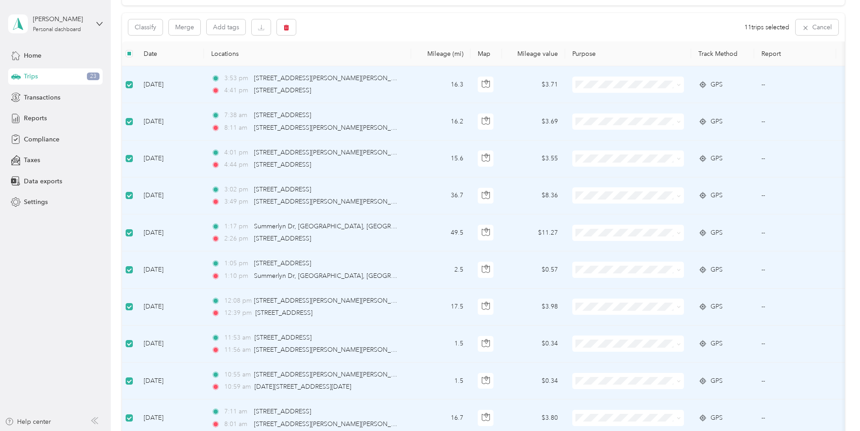
scroll to position [0, 0]
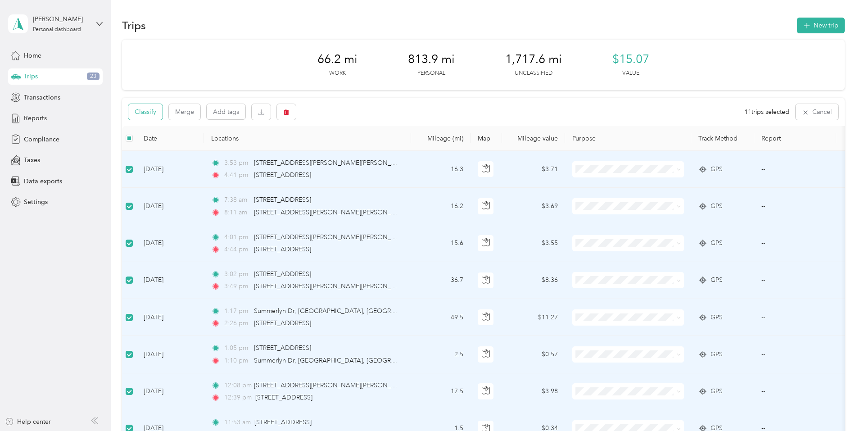
click at [163, 109] on button "Classify" at bounding box center [145, 112] width 34 height 16
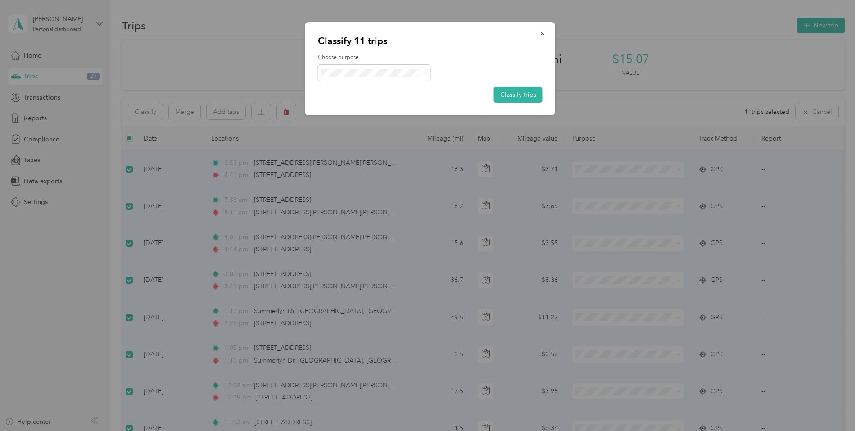
click at [399, 92] on span "Convergint Technologies" at bounding box center [382, 89] width 84 height 9
click at [506, 94] on button "Classify trips" at bounding box center [518, 95] width 49 height 16
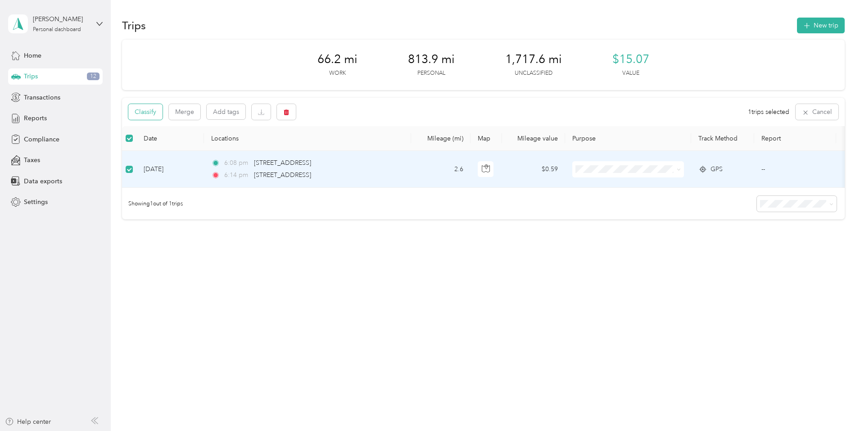
click at [163, 112] on button "Classify" at bounding box center [145, 112] width 34 height 16
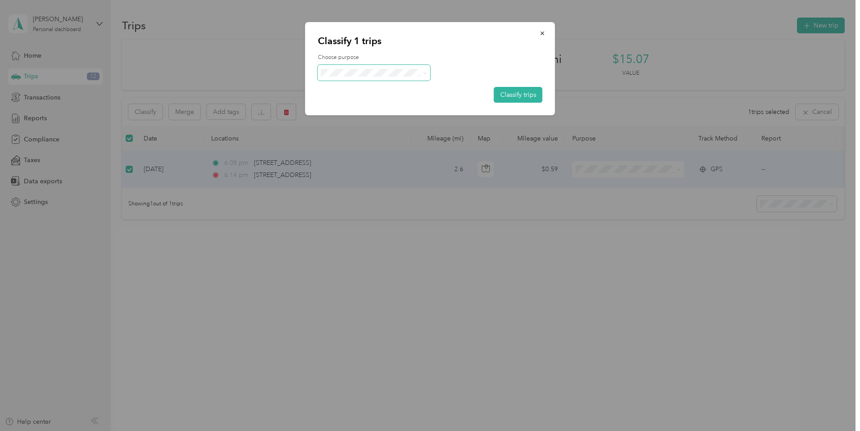
click at [425, 72] on icon at bounding box center [425, 73] width 4 height 4
click at [380, 103] on span "Personal" at bounding box center [382, 104] width 85 height 9
click at [513, 95] on button "Classify trips" at bounding box center [518, 95] width 49 height 16
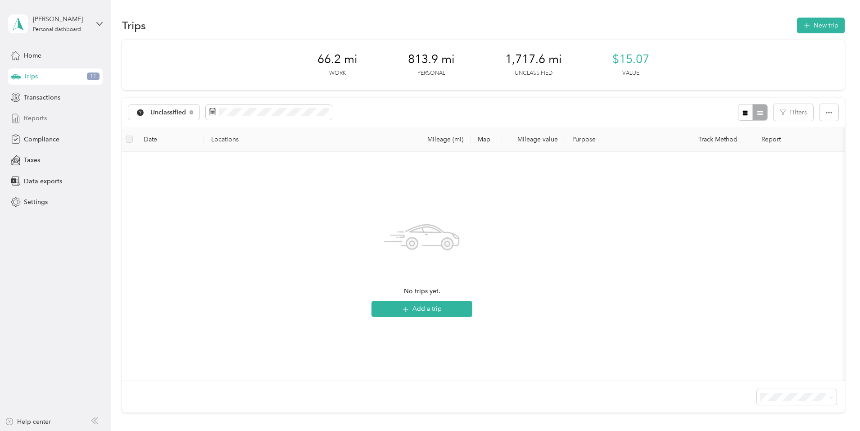
click at [38, 122] on span "Reports" at bounding box center [35, 118] width 23 height 9
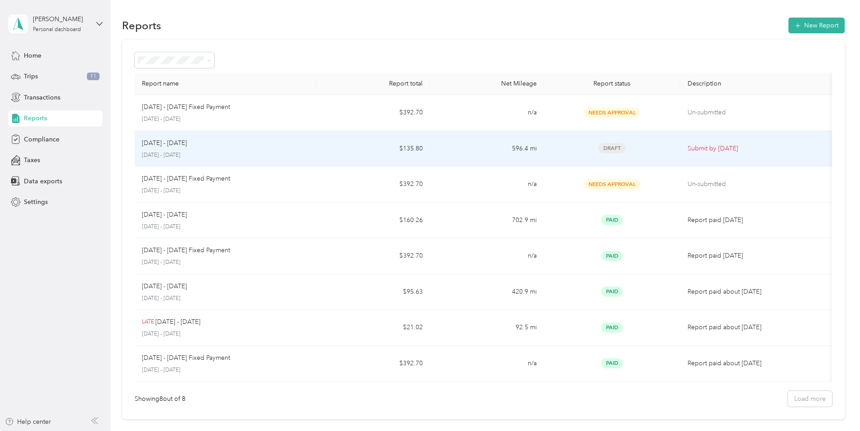
click at [276, 141] on div "[DATE] - [DATE]" at bounding box center [226, 143] width 168 height 10
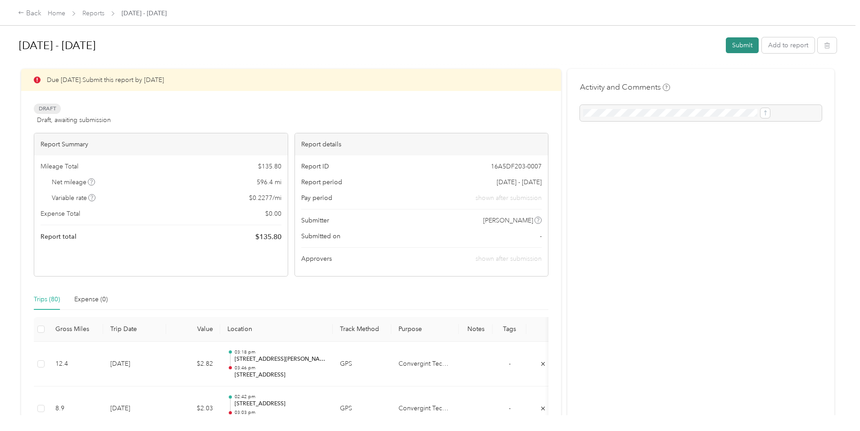
click at [726, 43] on button "Submit" at bounding box center [742, 45] width 33 height 16
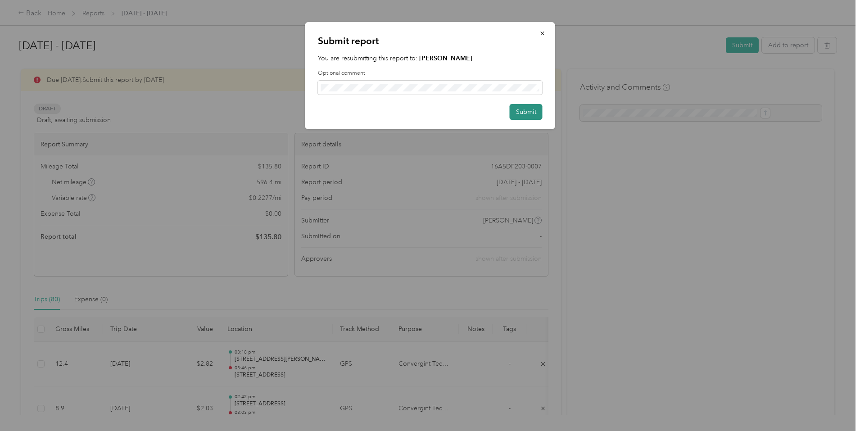
click at [528, 110] on button "Submit" at bounding box center [526, 112] width 33 height 16
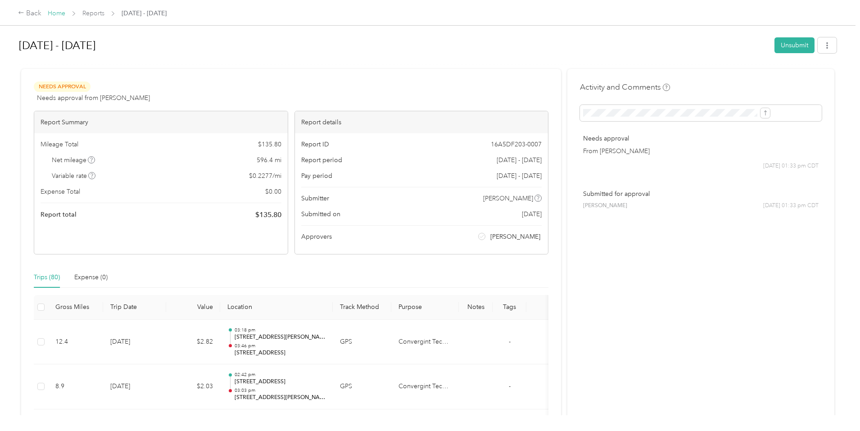
click at [65, 16] on link "Home" at bounding box center [57, 13] width 18 height 8
